Goal: Task Accomplishment & Management: Use online tool/utility

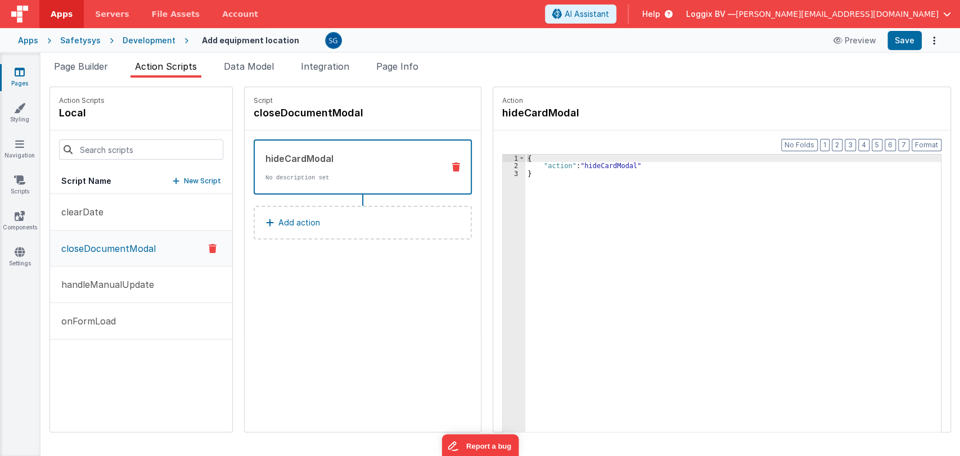
click at [19, 74] on icon at bounding box center [20, 71] width 10 height 11
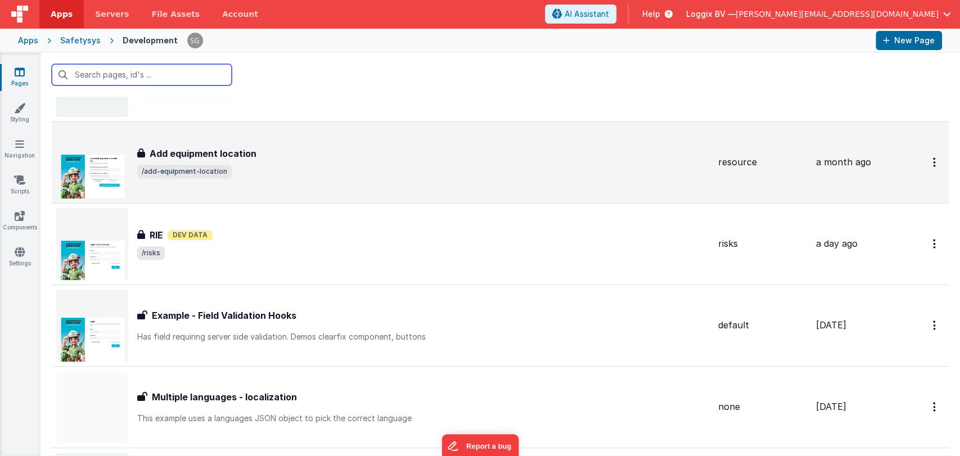
scroll to position [12392, 0]
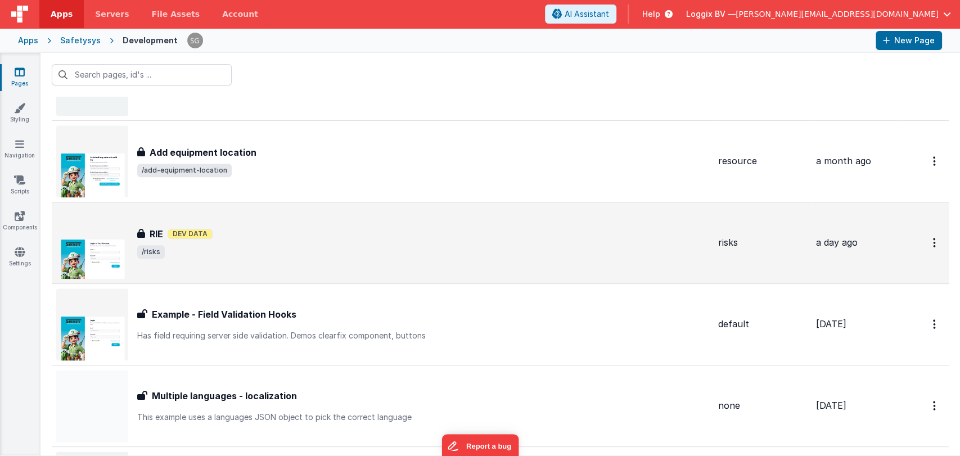
click at [427, 233] on div "RIE RIE Dev Data /risks" at bounding box center [423, 242] width 572 height 31
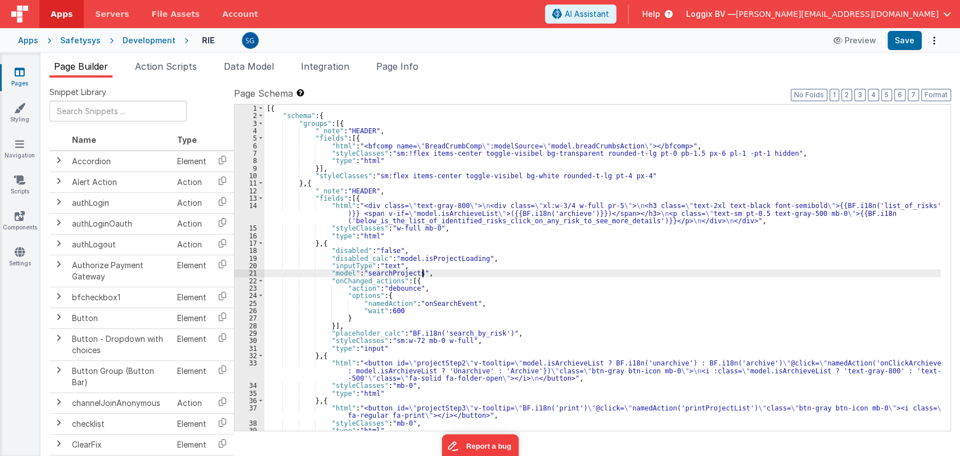
click at [509, 275] on div "[{ "schema" : { "groups" : [{ "_note" : "HEADER" , "fields" : [{ "html" : "<bfc…" at bounding box center [602, 275] width 676 height 341
type input "alert"
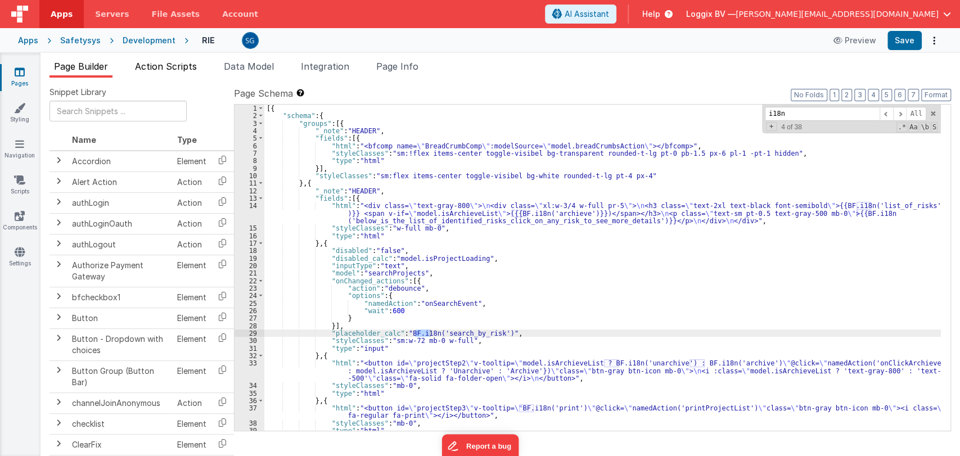
type input "i18n"
click at [186, 70] on span "Action Scripts" at bounding box center [166, 66] width 62 height 11
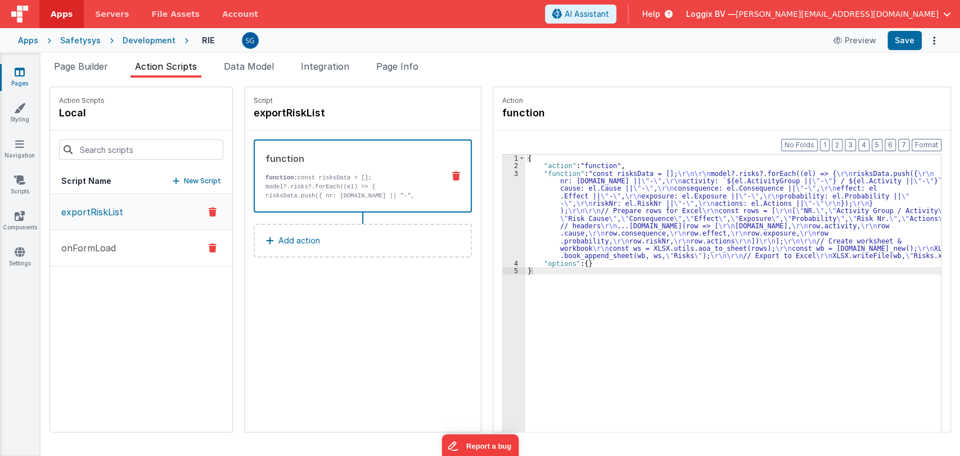
click at [95, 247] on p "onFormLoad" at bounding box center [85, 247] width 61 height 13
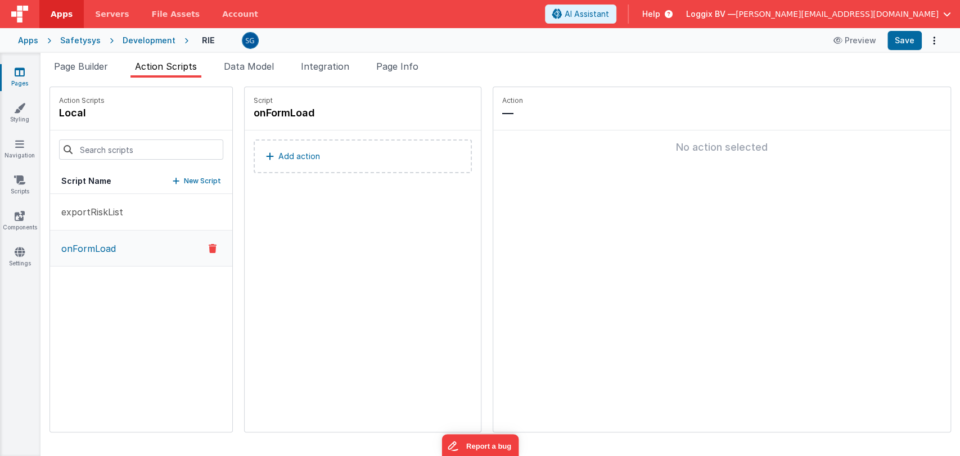
click at [18, 73] on icon at bounding box center [20, 71] width 10 height 11
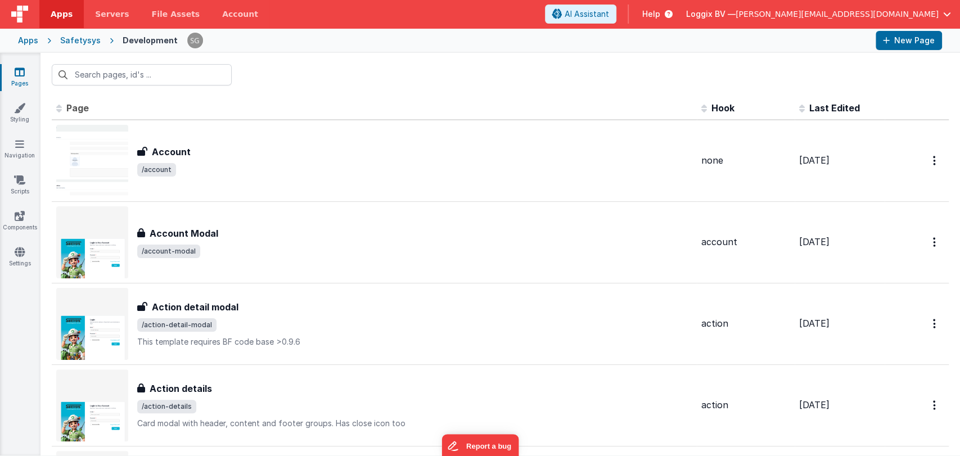
click at [24, 77] on icon at bounding box center [20, 71] width 10 height 11
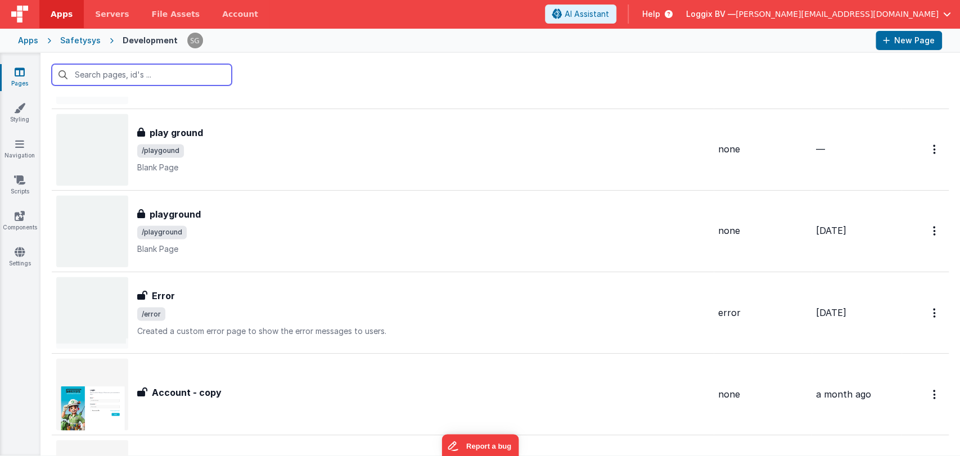
scroll to position [12731, 0]
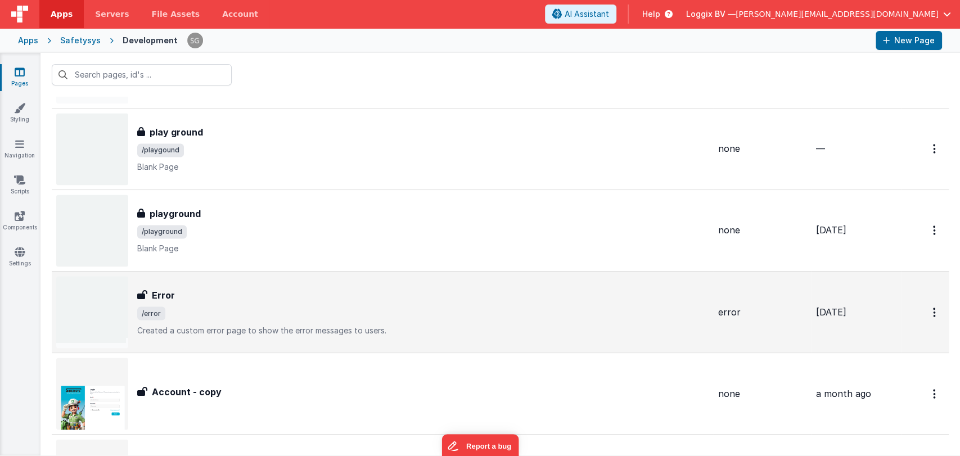
click at [338, 291] on div "Error Error /error Created a custom error page to show the error messages to us…" at bounding box center [423, 311] width 572 height 47
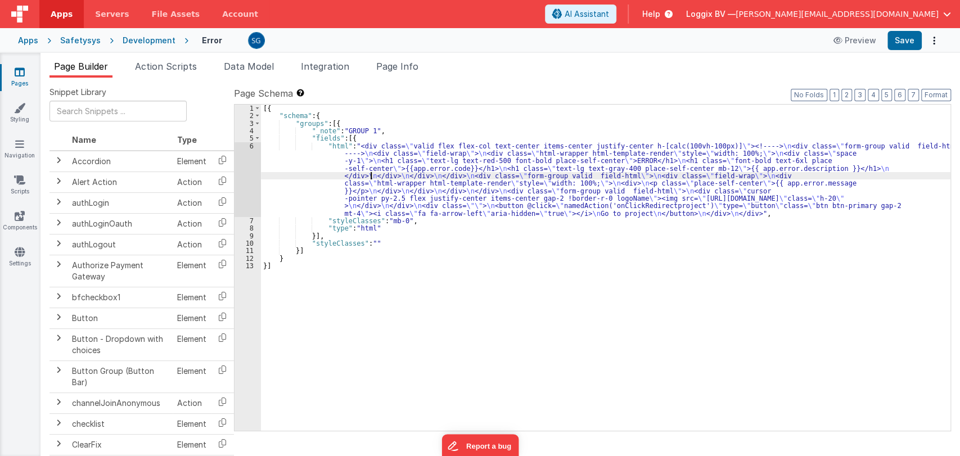
click at [371, 175] on div "[{ "schema" : { "groups" : [{ "_note" : "GROUP 1" , "fields" : [{ "html" : "<di…" at bounding box center [605, 275] width 689 height 341
type input "i18"
click at [404, 224] on div "[{ "schema" : { "groups" : [{ "_note" : "GROUP 1" , "fields" : [{ "html" : "<di…" at bounding box center [605, 275] width 689 height 341
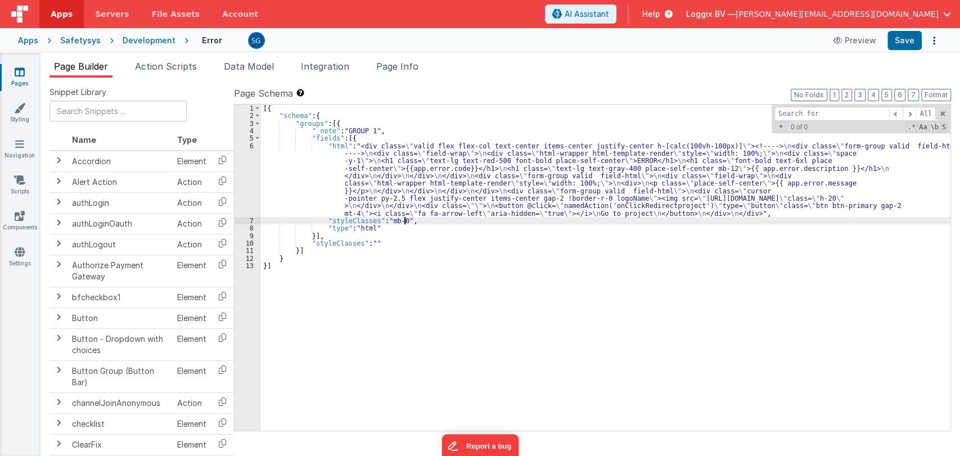
click at [251, 145] on div "6" at bounding box center [247, 179] width 26 height 75
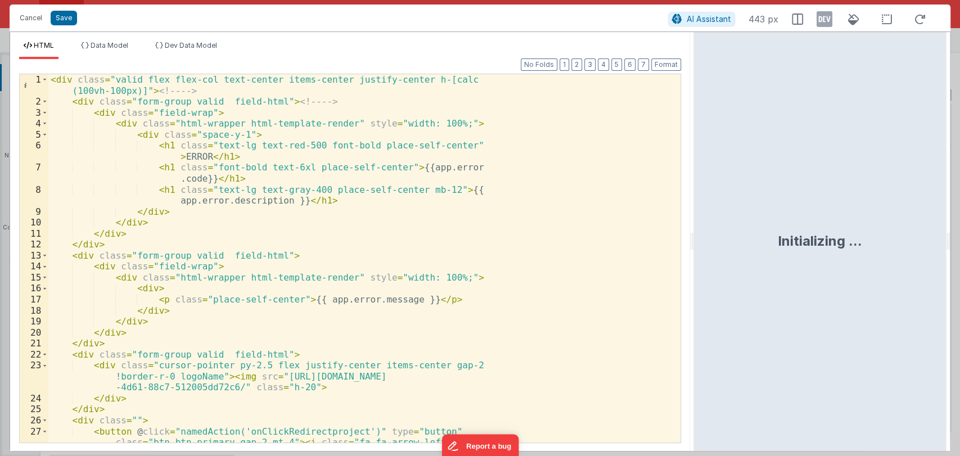
drag, startPoint x: 479, startPoint y: 243, endPoint x: 694, endPoint y: 267, distance: 216.6
click at [694, 267] on html "Cancel Save AI Assistant 443 px HTML Data Model Dev Data Model Format 7 6 5 4 3…" at bounding box center [480, 228] width 960 height 456
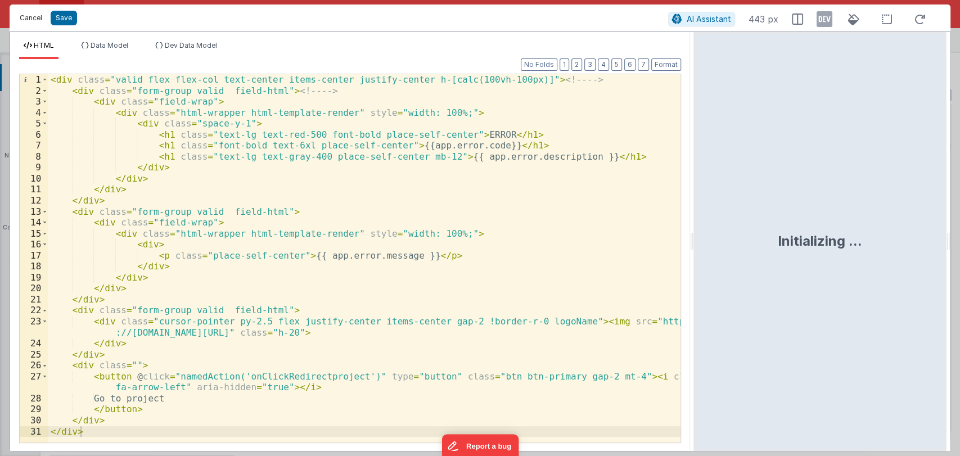
click at [31, 16] on button "Cancel" at bounding box center [31, 18] width 34 height 16
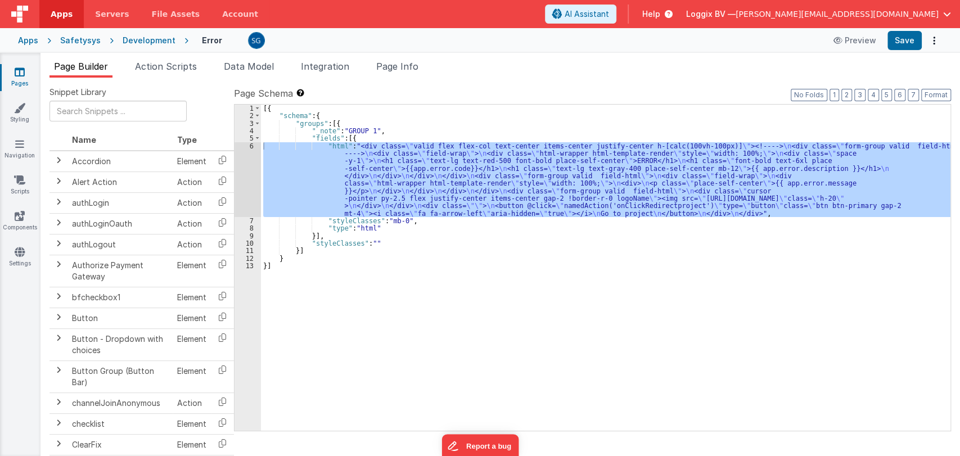
click at [252, 145] on div "6" at bounding box center [247, 179] width 26 height 75
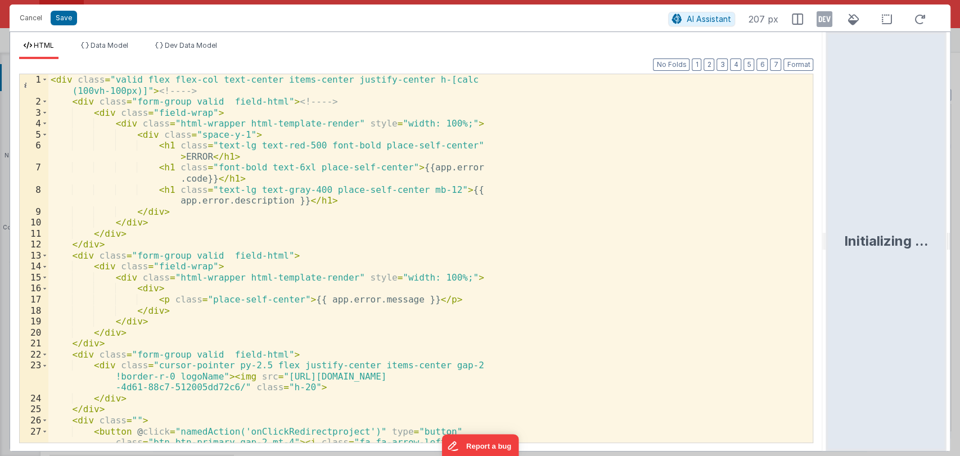
drag, startPoint x: 477, startPoint y: 240, endPoint x: 828, endPoint y: 245, distance: 350.9
click at [828, 245] on html "Cancel Save AI Assistant 207 px HTML Data Model Dev Data Model Format 7 6 5 4 3…" at bounding box center [480, 228] width 960 height 456
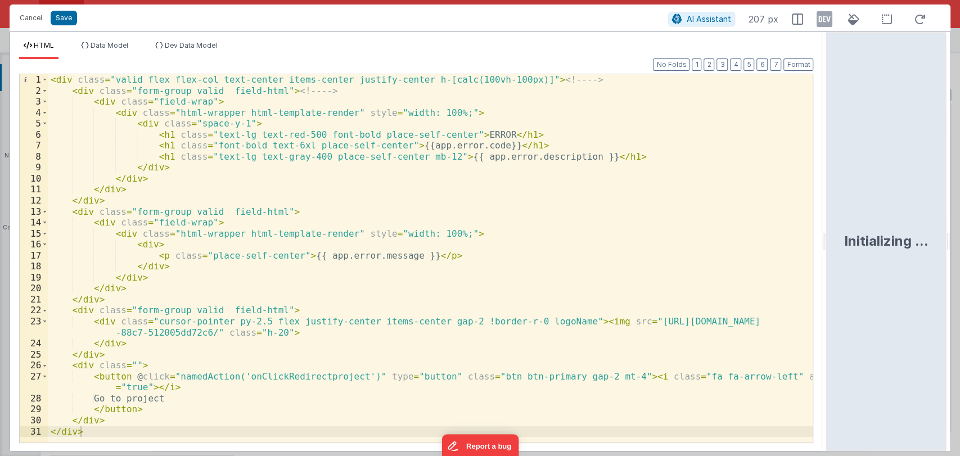
click at [468, 132] on div "< div class = "valid flex flex-col text-center items-center justify-center h-[c…" at bounding box center [430, 269] width 765 height 390
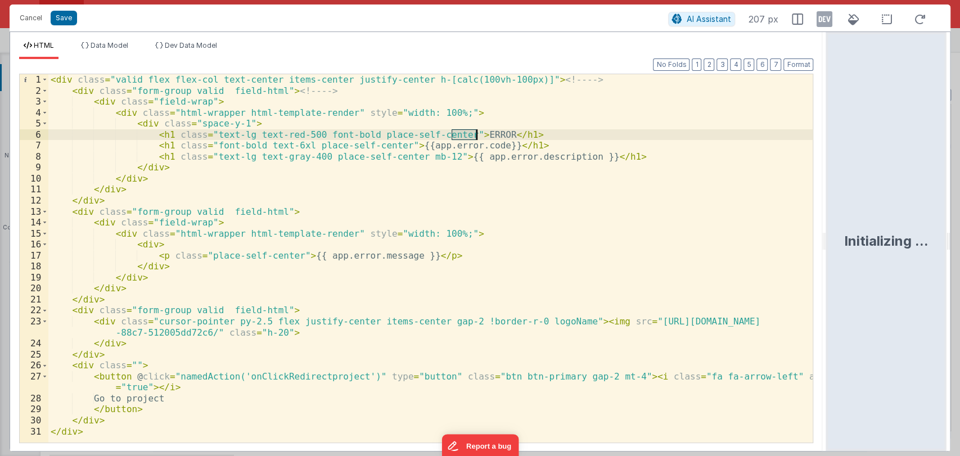
click at [468, 132] on div "< div class = "valid flex flex-col text-center items-center justify-center h-[c…" at bounding box center [430, 269] width 765 height 390
click at [463, 132] on div "< div class = "valid flex flex-col text-center items-center justify-center h-[c…" at bounding box center [430, 258] width 764 height 368
click at [463, 132] on div "< div class = "valid flex flex-col text-center items-center justify-center h-[c…" at bounding box center [430, 269] width 765 height 390
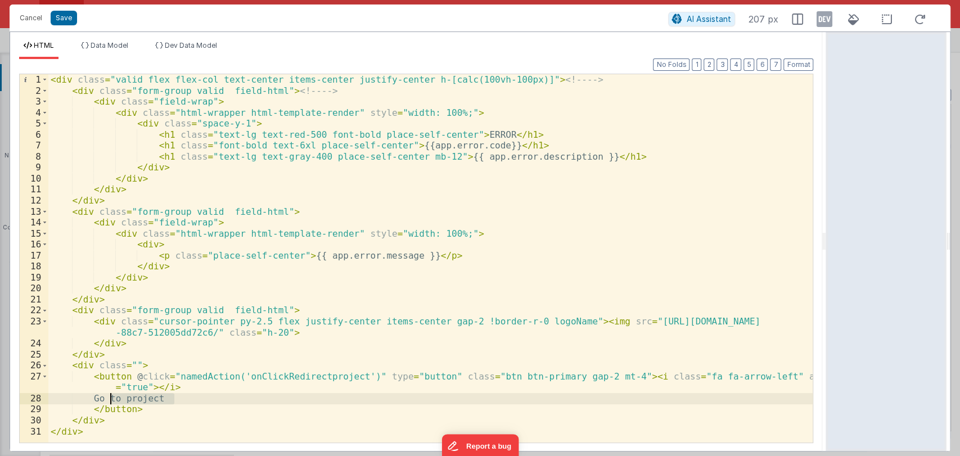
drag, startPoint x: 176, startPoint y: 399, endPoint x: 108, endPoint y: 396, distance: 68.1
click at [108, 396] on div "< div class = "valid flex flex-col text-center items-center justify-center h-[c…" at bounding box center [430, 269] width 765 height 390
paste textarea
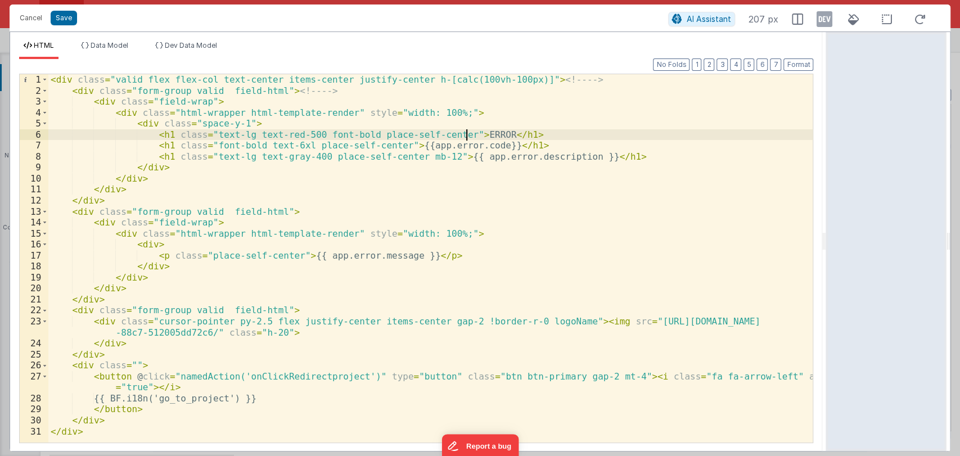
click at [464, 132] on div "< div class = "valid flex flex-col text-center items-center justify-center h-[c…" at bounding box center [430, 269] width 765 height 390
paste textarea
click at [67, 15] on button "Save" at bounding box center [64, 18] width 26 height 15
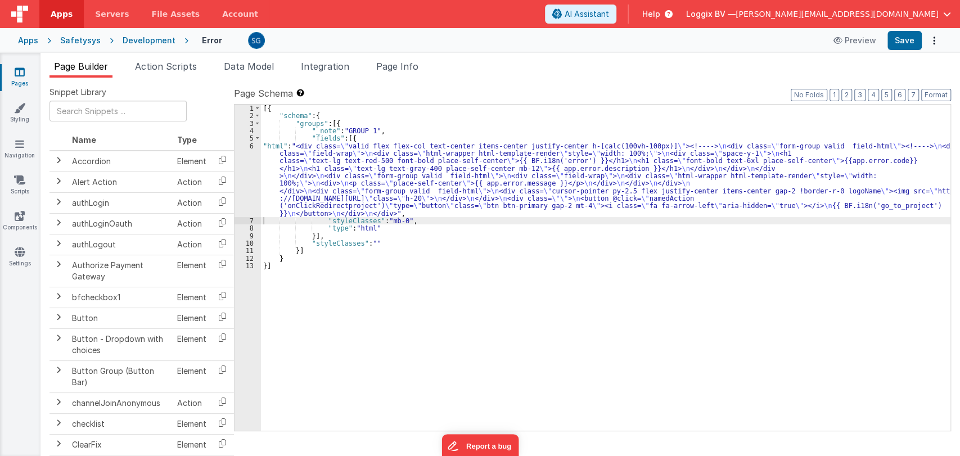
click at [936, 103] on div "Format 7 6 5 4 3 2 1 No Folds 1 2 3 4 5 6 7 8 9 10 11 12 13 [{ "schema" : { "gr…" at bounding box center [592, 266] width 717 height 327
click at [945, 94] on button "Format" at bounding box center [936, 95] width 30 height 12
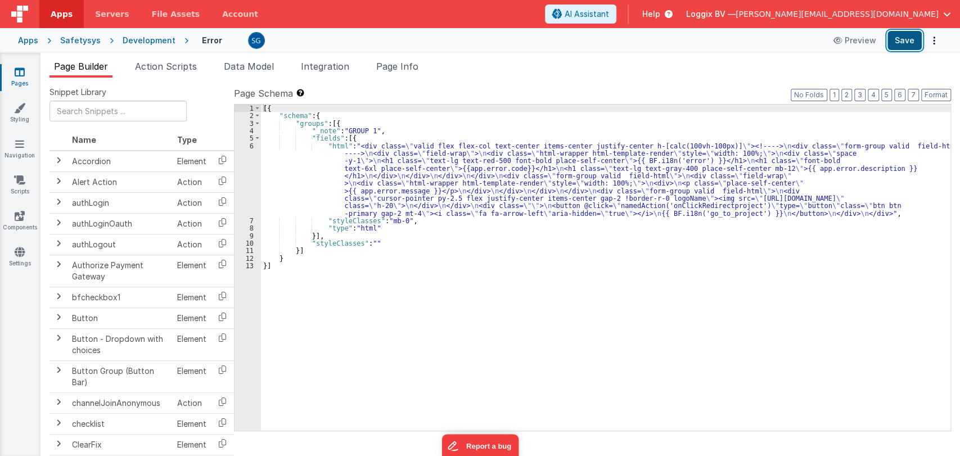
click at [915, 44] on button "Save" at bounding box center [904, 40] width 34 height 19
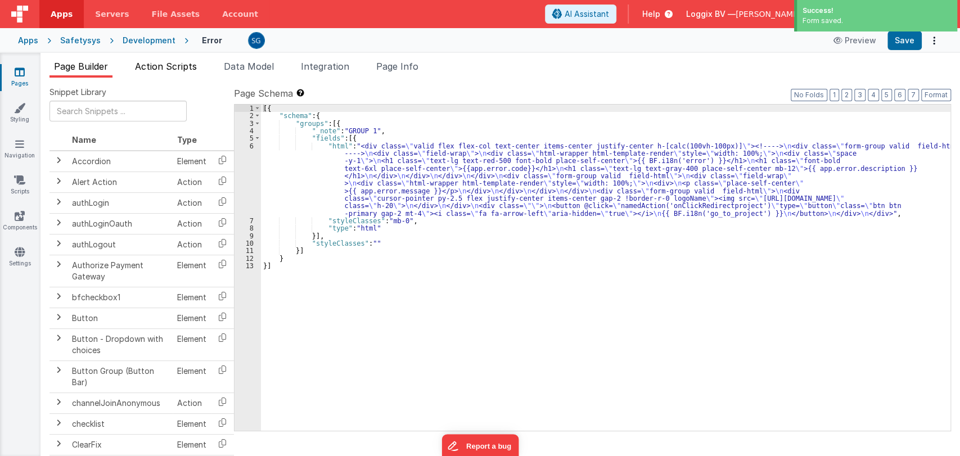
click at [174, 67] on span "Action Scripts" at bounding box center [166, 66] width 62 height 11
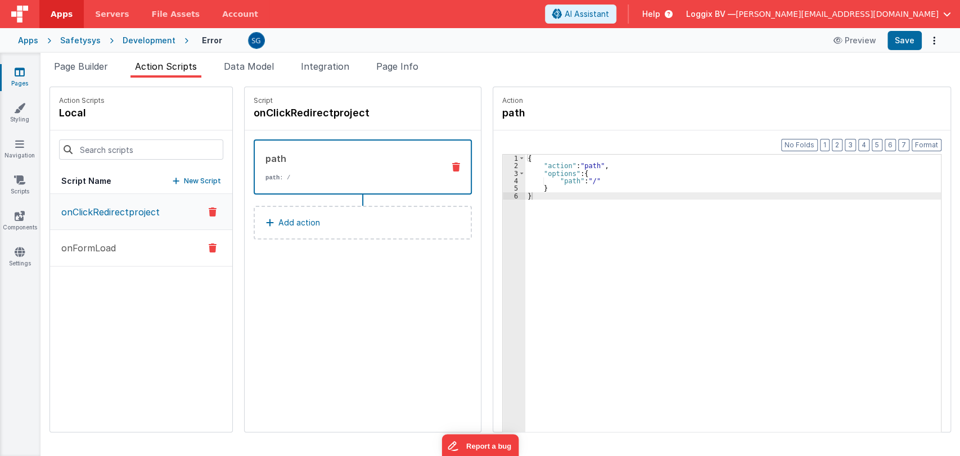
click at [103, 259] on button "onFormLoad" at bounding box center [141, 248] width 182 height 37
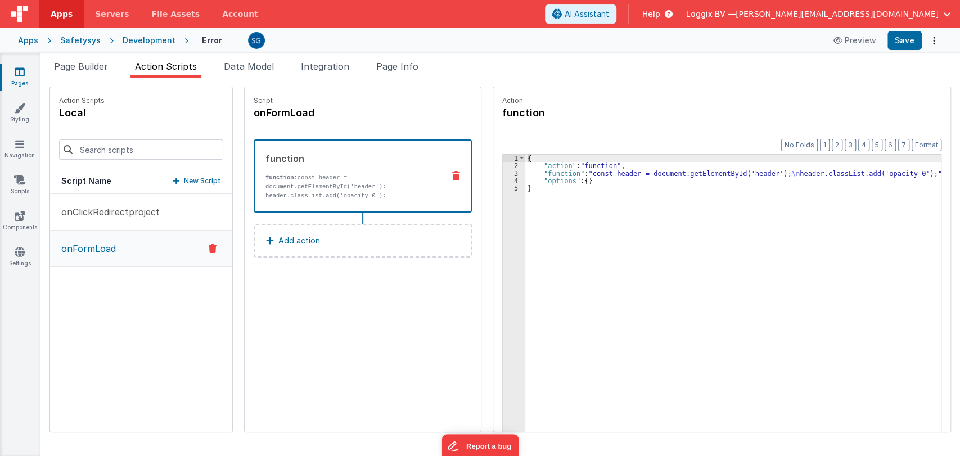
click at [21, 74] on icon at bounding box center [20, 71] width 10 height 11
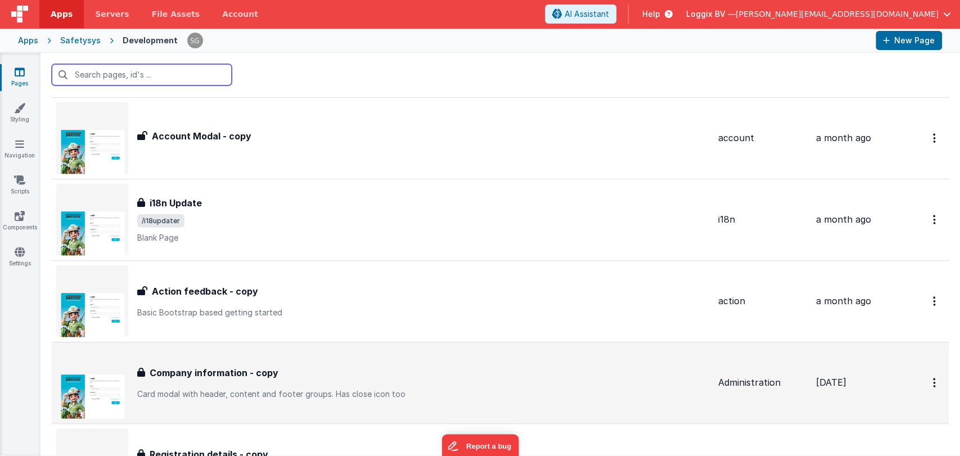
scroll to position [13243, 0]
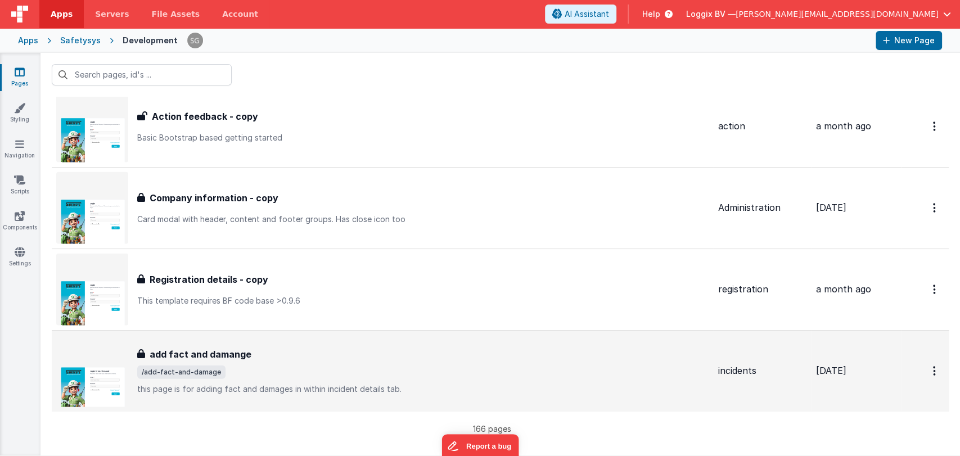
click at [263, 368] on div "add fact and damange add fact and damange /add-fact-and-damage this page is for…" at bounding box center [423, 370] width 572 height 47
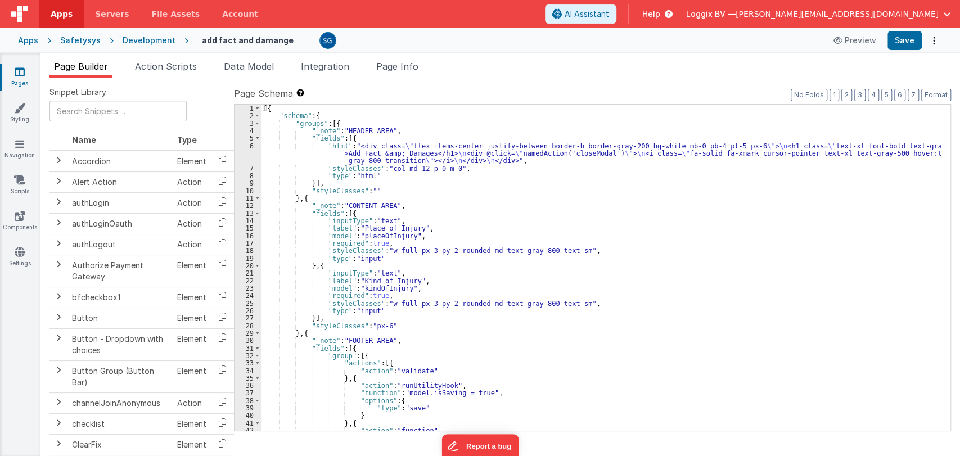
click at [427, 156] on div "[{ "schema" : { "groups" : [{ "_note" : "HEADER AREA" , "fields" : [{ "html" : …" at bounding box center [601, 275] width 680 height 341
click at [252, 145] on div "6" at bounding box center [247, 153] width 26 height 22
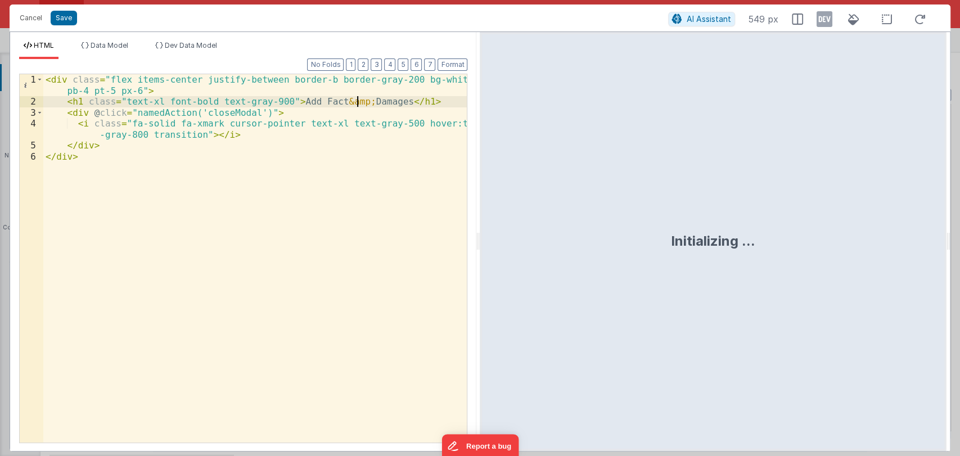
click at [355, 102] on div "< div class = "flex items-center justify-between border-b border-gray-200 bg-wh…" at bounding box center [255, 274] width 424 height 401
drag, startPoint x: 283, startPoint y: 102, endPoint x: 371, endPoint y: 101, distance: 87.7
click at [371, 101] on div "< div class = "flex items-center justify-between border-b border-gray-200 bg-wh…" at bounding box center [255, 274] width 424 height 401
paste textarea
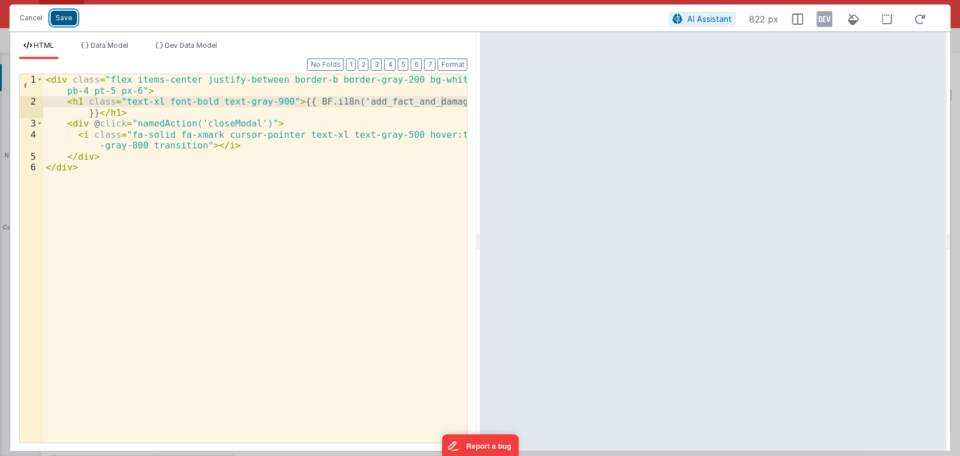
click at [71, 18] on button "Save" at bounding box center [64, 18] width 26 height 15
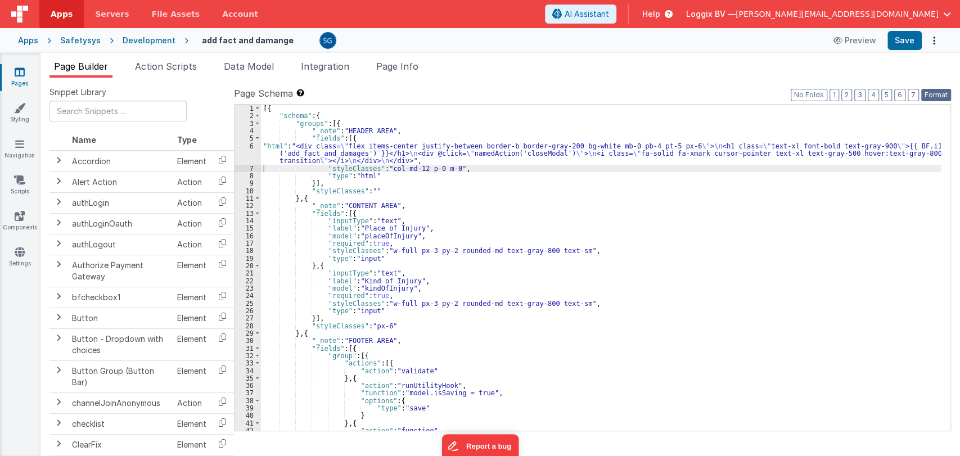
click at [930, 99] on button "Format" at bounding box center [936, 95] width 30 height 12
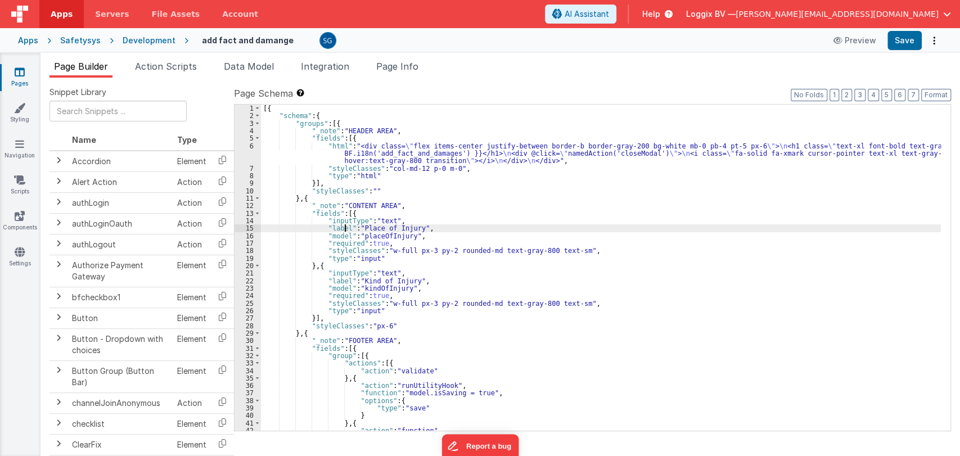
click at [345, 226] on div "[{ "schema" : { "groups" : [{ "_note" : "HEADER AREA" , "fields" : [{ "html" : …" at bounding box center [601, 275] width 680 height 341
drag, startPoint x: 378, startPoint y: 228, endPoint x: 432, endPoint y: 227, distance: 54.5
click at [432, 227] on div "[{ "schema" : { "groups" : [{ "_note" : "HEADER AREA" , "fields" : [{ "html" : …" at bounding box center [601, 275] width 680 height 341
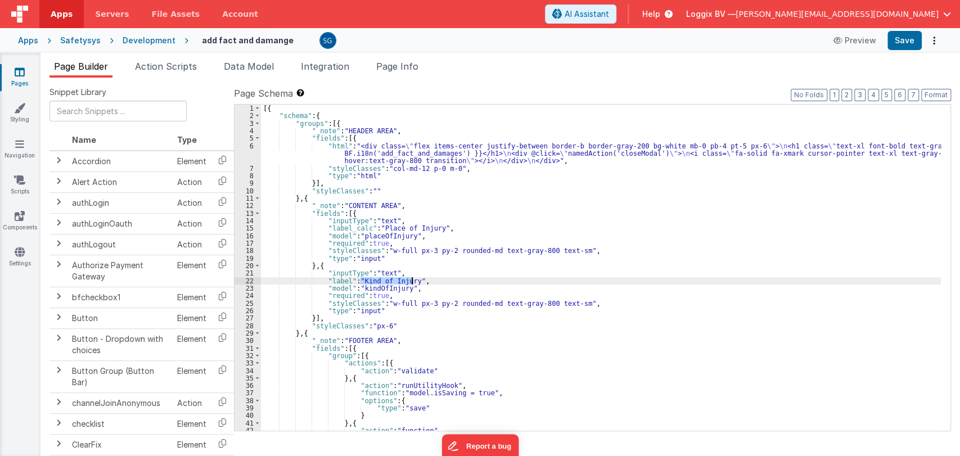
drag, startPoint x: 374, startPoint y: 280, endPoint x: 412, endPoint y: 280, distance: 37.1
click at [412, 280] on div "[{ "schema" : { "groups" : [{ "_note" : "HEADER AREA" , "fields" : [{ "html" : …" at bounding box center [601, 275] width 680 height 341
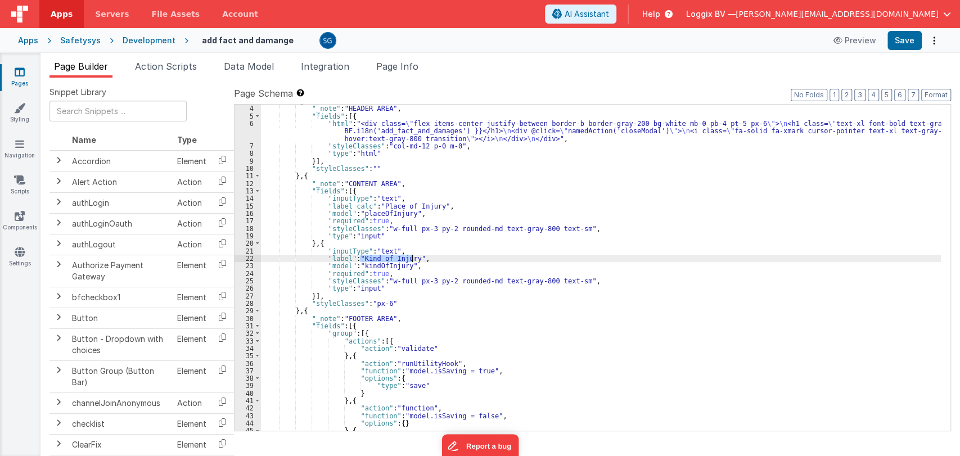
scroll to position [21, 0]
click at [435, 204] on div ""groups" : [{ "_note" : "HEADER AREA" , "fields" : [{ "html" : "<div class= \" …" at bounding box center [601, 268] width 680 height 341
click at [414, 258] on div ""groups" : [{ "_note" : "HEADER AREA" , "fields" : [{ "html" : "<div class= \" …" at bounding box center [601, 268] width 680 height 341
paste textarea
click at [346, 256] on div ""groups" : [{ "_note" : "HEADER AREA" , "fields" : [{ "html" : "<div class= \" …" at bounding box center [601, 268] width 680 height 341
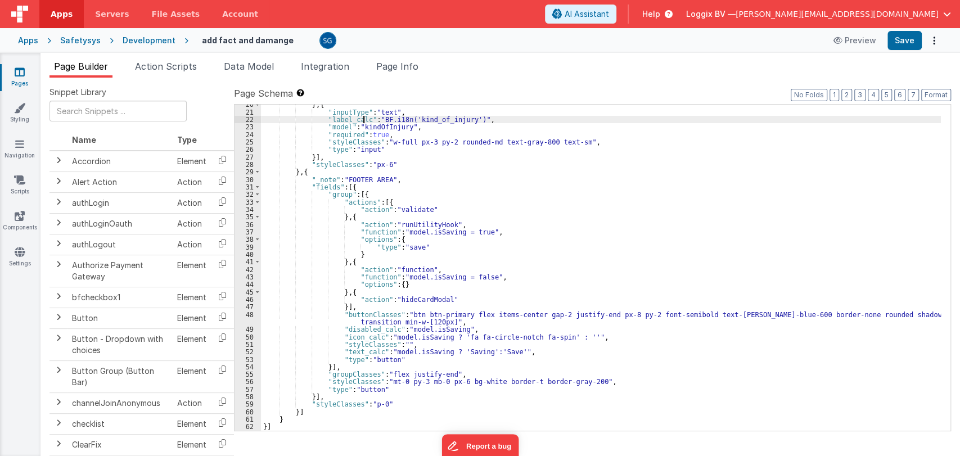
scroll to position [161, 0]
click at [895, 42] on button "Save" at bounding box center [904, 40] width 34 height 19
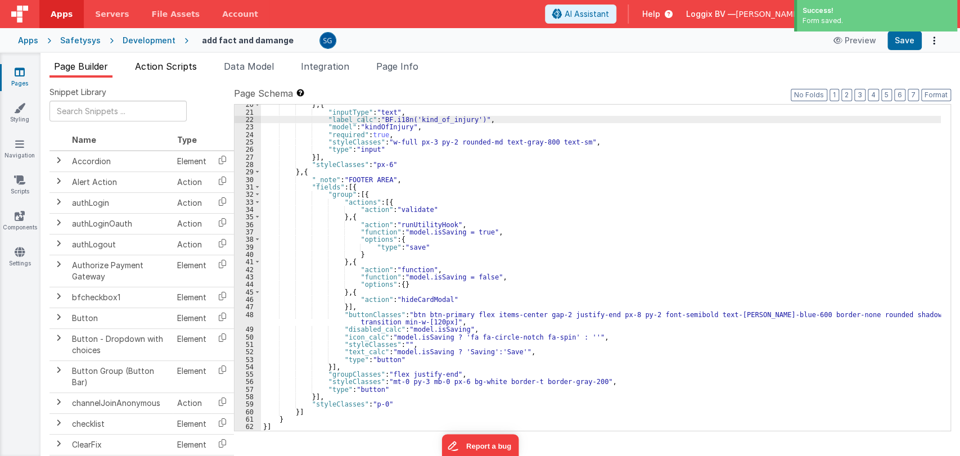
click at [180, 64] on span "Action Scripts" at bounding box center [166, 66] width 62 height 11
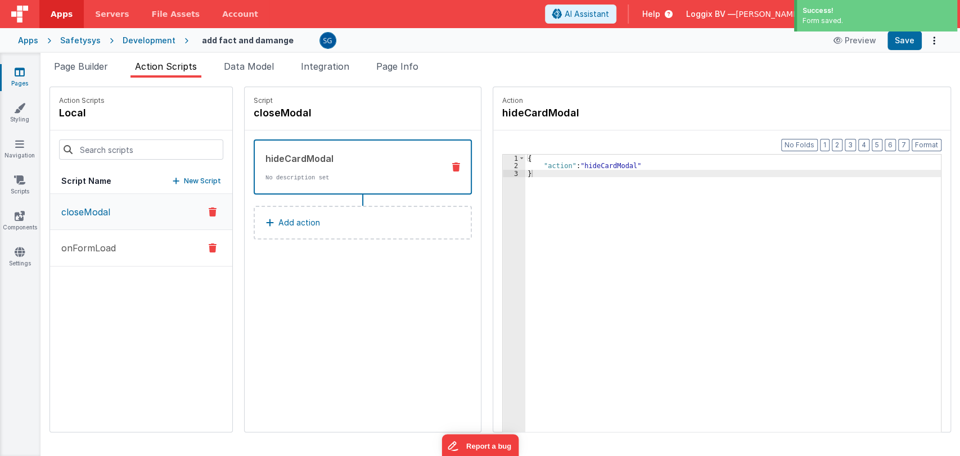
click at [97, 249] on p "onFormLoad" at bounding box center [85, 247] width 61 height 13
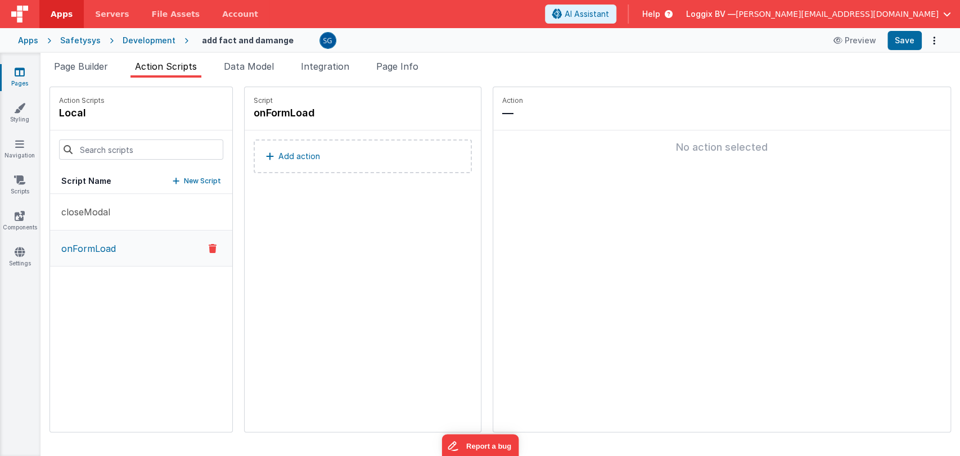
click at [26, 81] on link "Pages" at bounding box center [19, 77] width 40 height 22
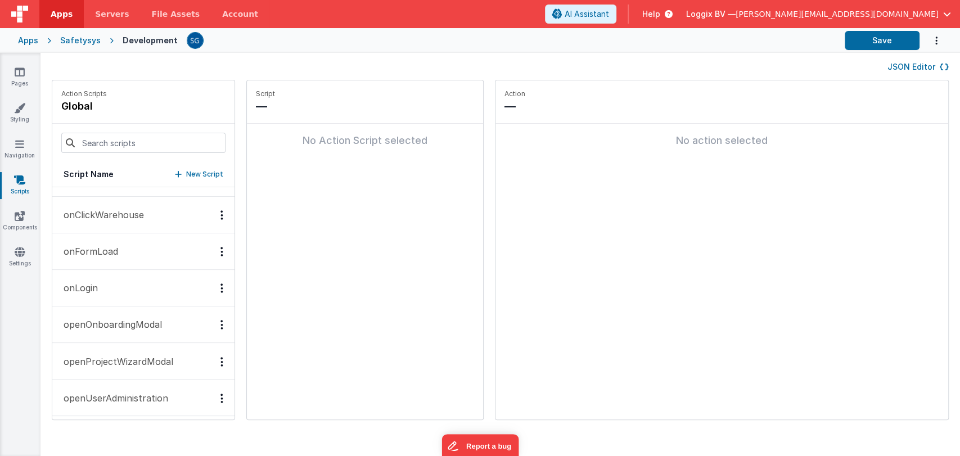
scroll to position [1273, 0]
click at [99, 276] on button "onLogin" at bounding box center [143, 285] width 182 height 37
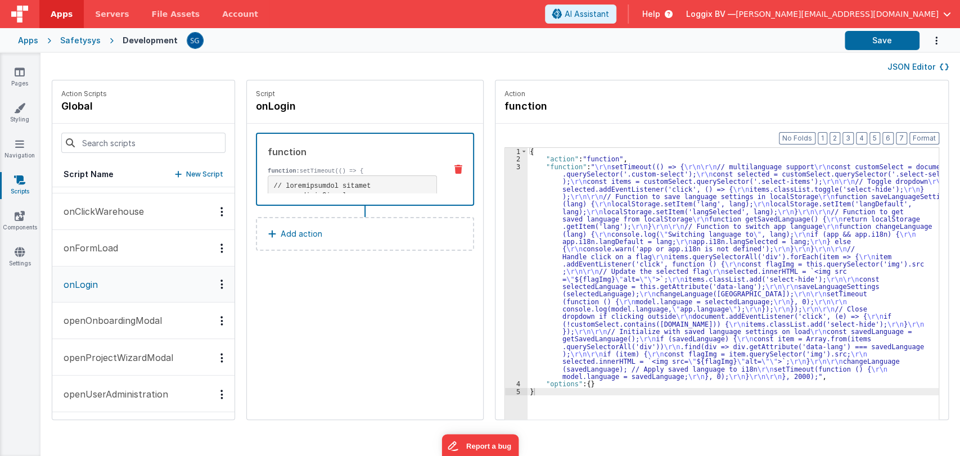
click at [571, 213] on div "{ "action" : "function" , "function" : " \r\n setTimeout(() => { \r\n\r\n // mu…" at bounding box center [738, 309] width 422 height 322
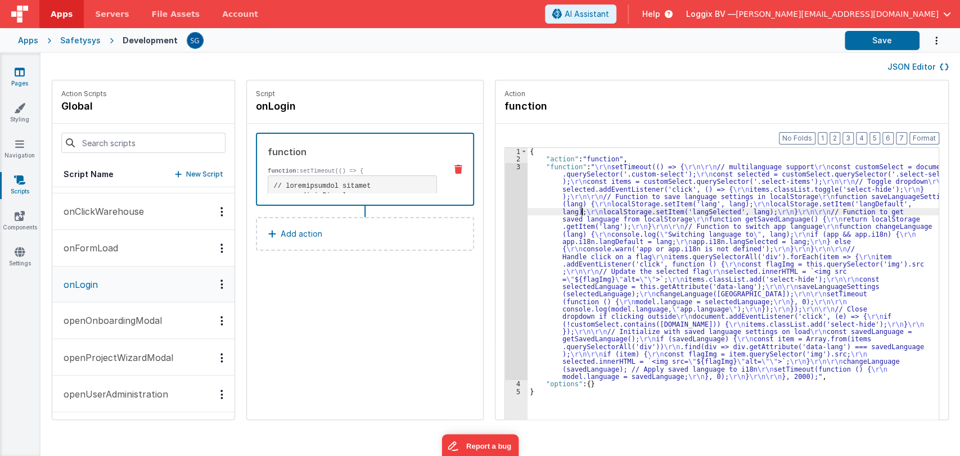
click at [16, 78] on link "Pages" at bounding box center [19, 77] width 40 height 22
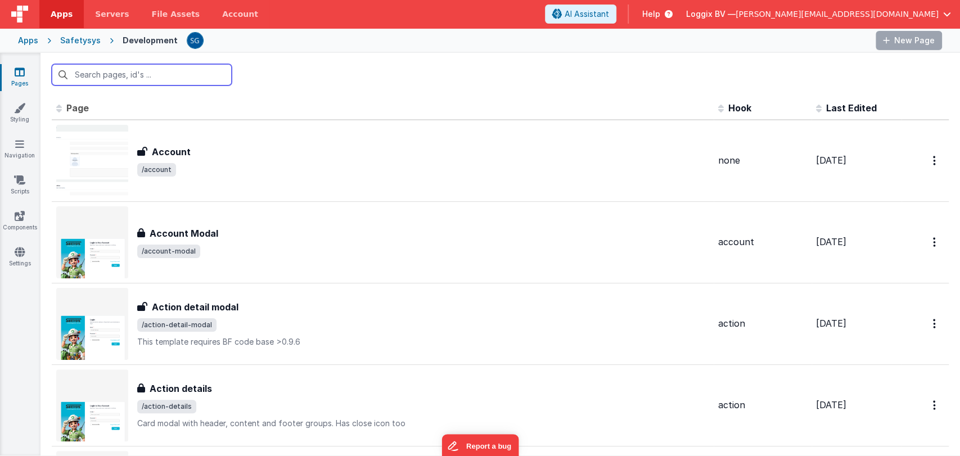
click at [126, 73] on input "text" at bounding box center [142, 74] width 180 height 21
type input "login"
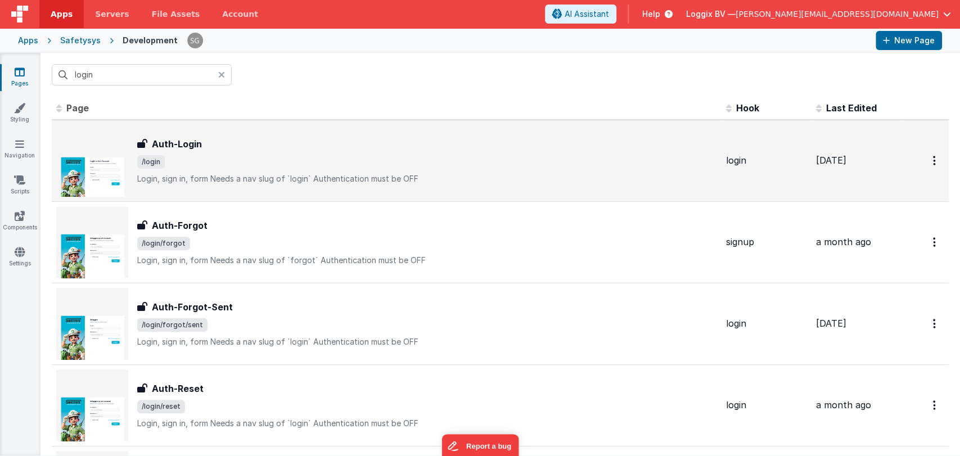
click at [192, 157] on span "/login" at bounding box center [427, 161] width 580 height 13
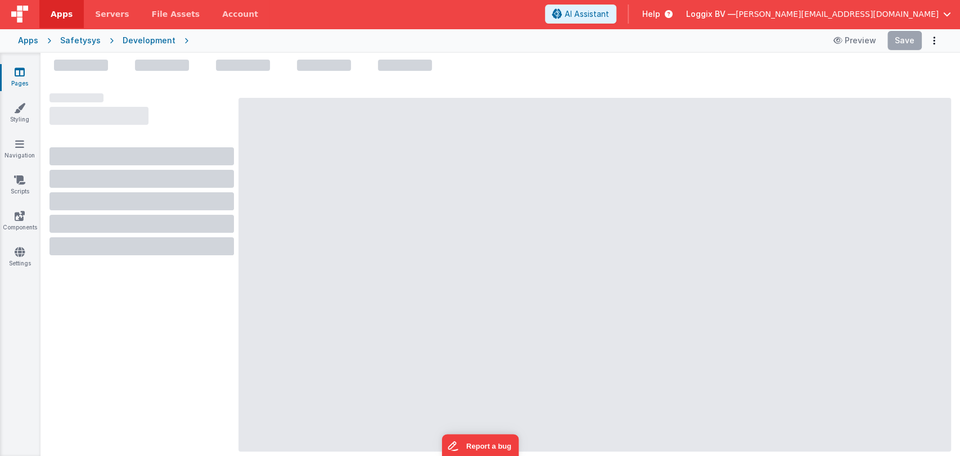
click at [16, 75] on icon at bounding box center [20, 71] width 10 height 11
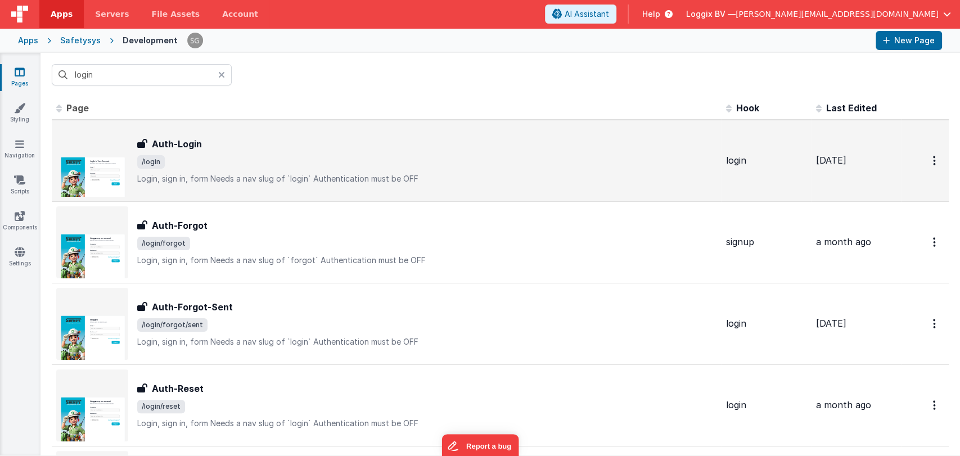
click at [258, 168] on div "Auth-Login Auth-Login /login Login, sign in, formNeeds a nav slug of `login`A…" at bounding box center [427, 160] width 580 height 47
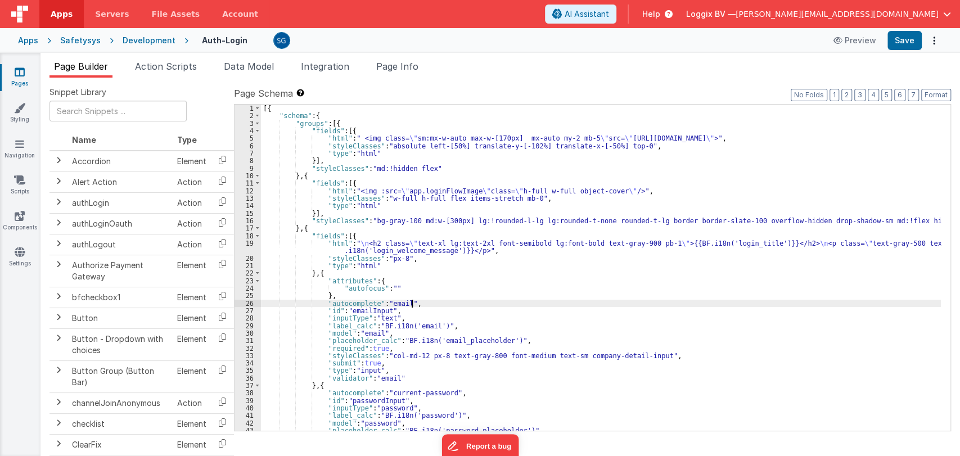
click at [475, 304] on div "[{ "schema" : { "groups" : [{ "fields" : [{ "html" : " <img class= \" sm:mx-w-a…" at bounding box center [601, 275] width 680 height 341
